Goal: Transaction & Acquisition: Book appointment/travel/reservation

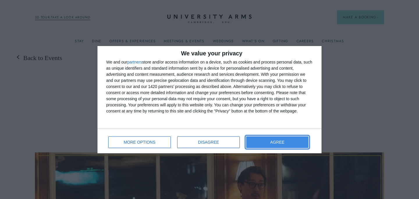
click at [266, 144] on button "AGREE" at bounding box center [277, 142] width 62 height 12
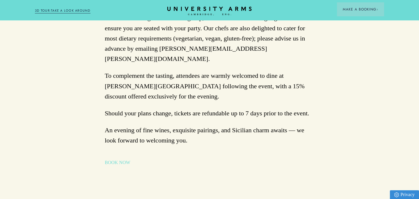
scroll to position [537, 0]
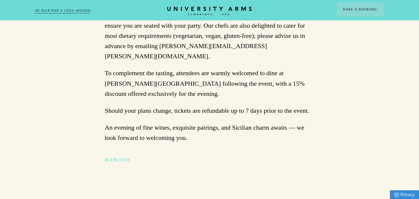
click at [107, 156] on link "BOOK NOW" at bounding box center [118, 159] width 26 height 7
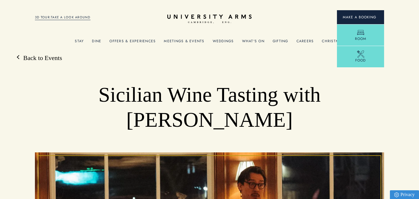
click at [366, 14] on button "Make a Booking" at bounding box center [360, 17] width 47 height 14
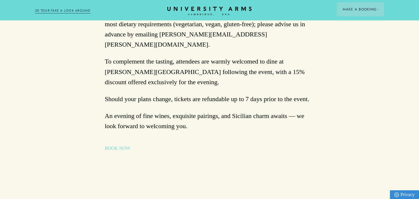
scroll to position [553, 0]
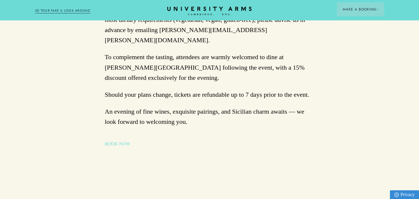
click at [116, 140] on link "BOOK NOW" at bounding box center [118, 143] width 26 height 7
